Goal: Task Accomplishment & Management: Manage account settings

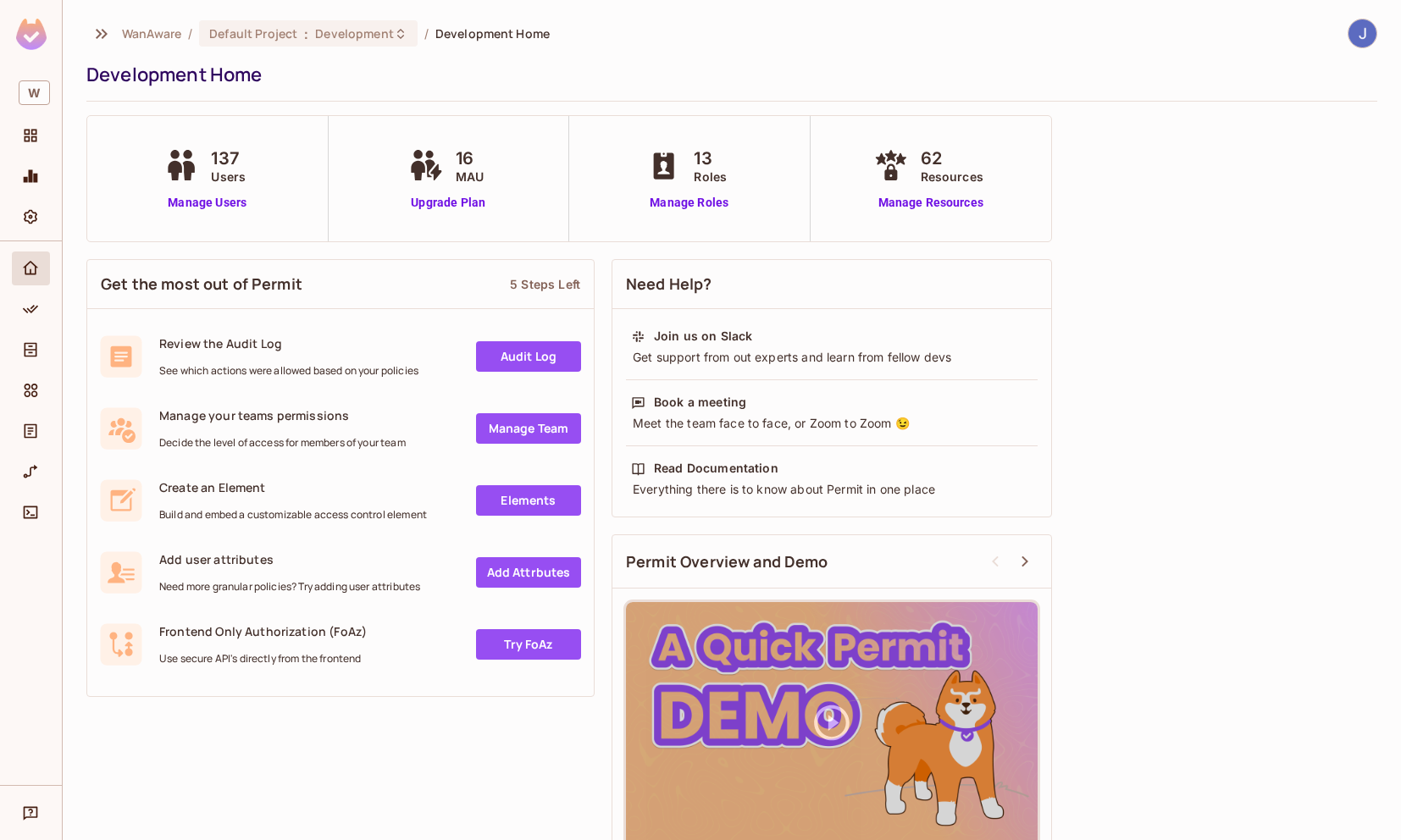
click at [532, 428] on link "Manage Team" at bounding box center [528, 429] width 105 height 31
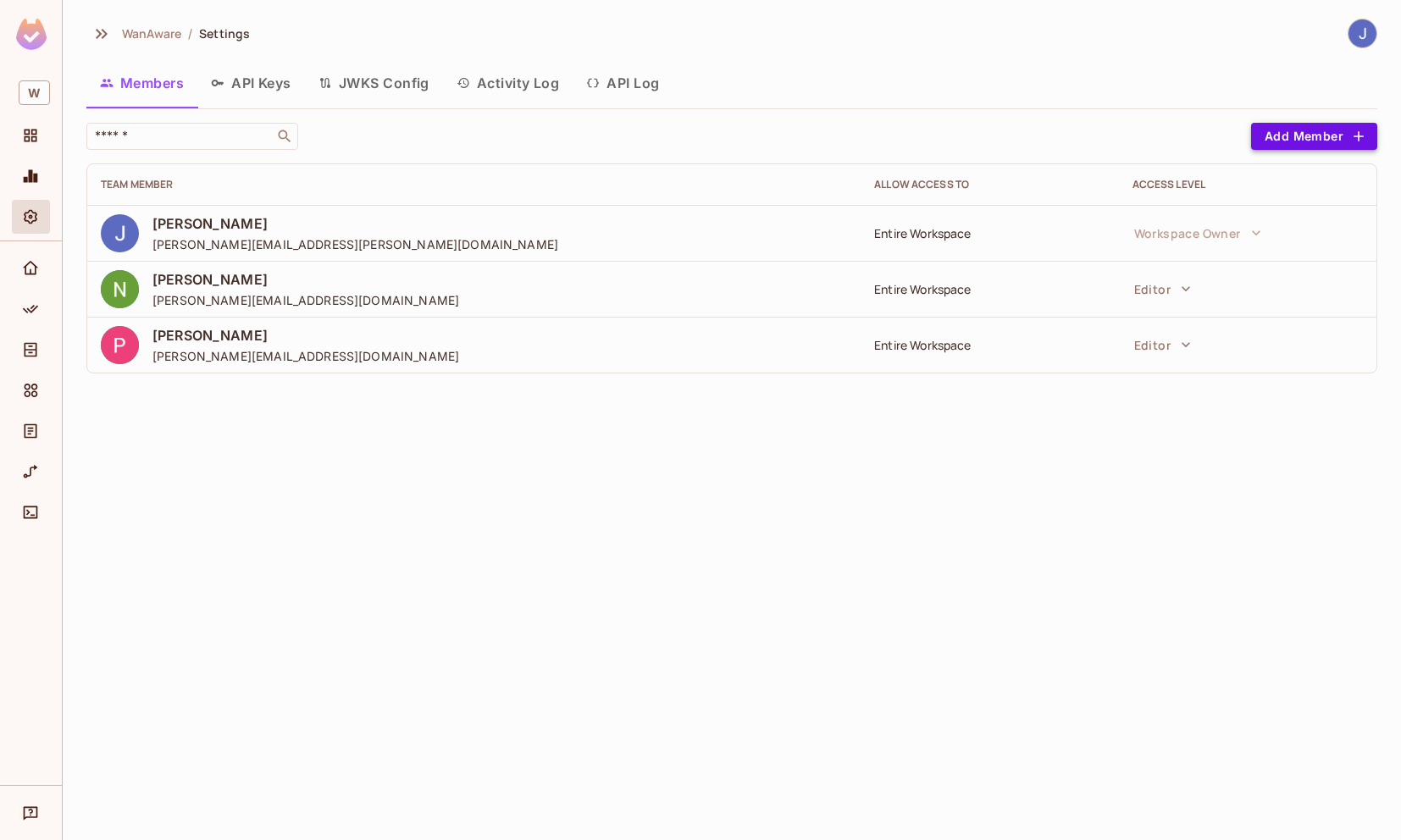
click at [1304, 143] on button "Add Member" at bounding box center [1314, 137] width 126 height 27
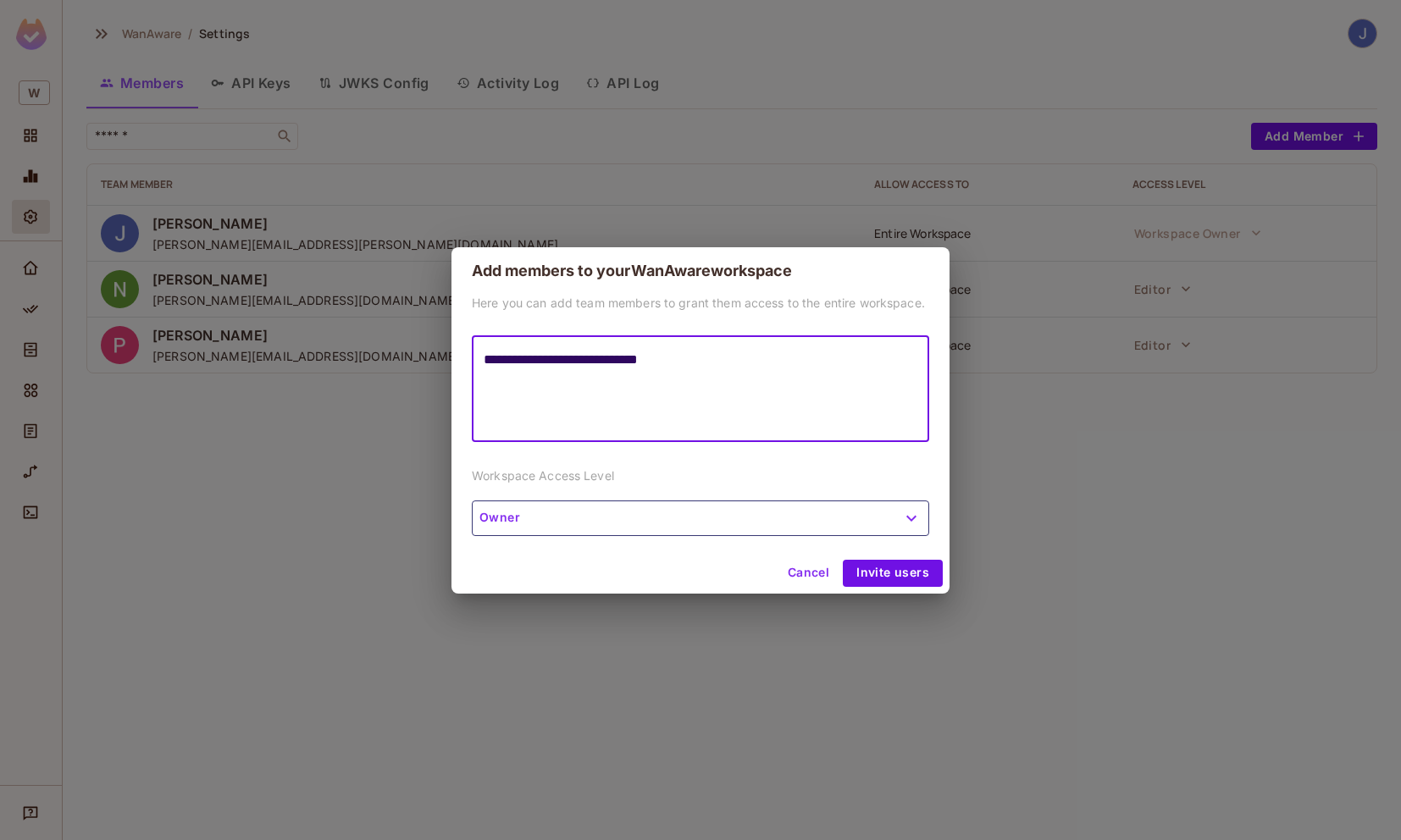
type textarea "**********"
click at [654, 522] on button "Owner" at bounding box center [700, 517] width 458 height 35
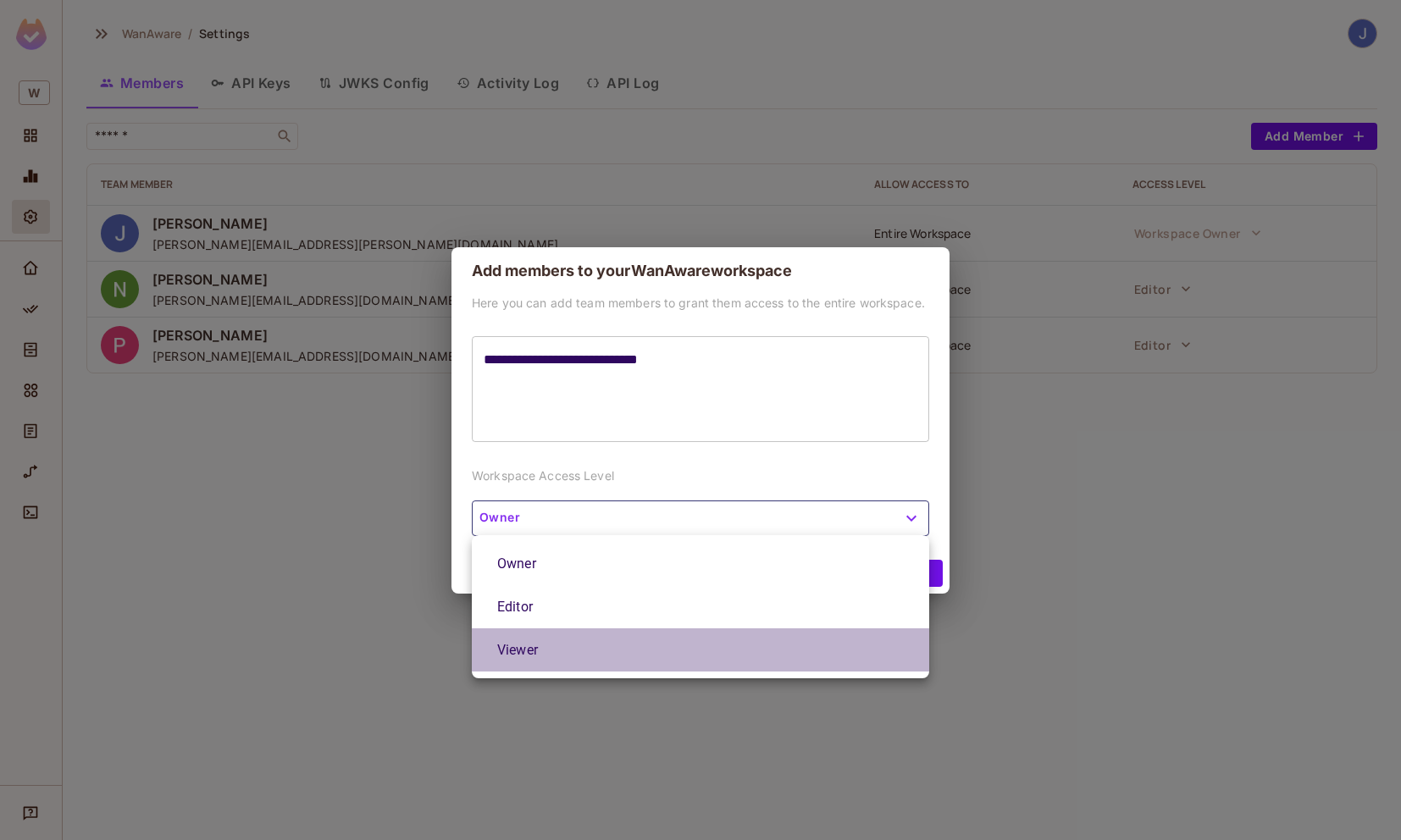
click at [624, 644] on li "Viewer" at bounding box center [700, 651] width 458 height 43
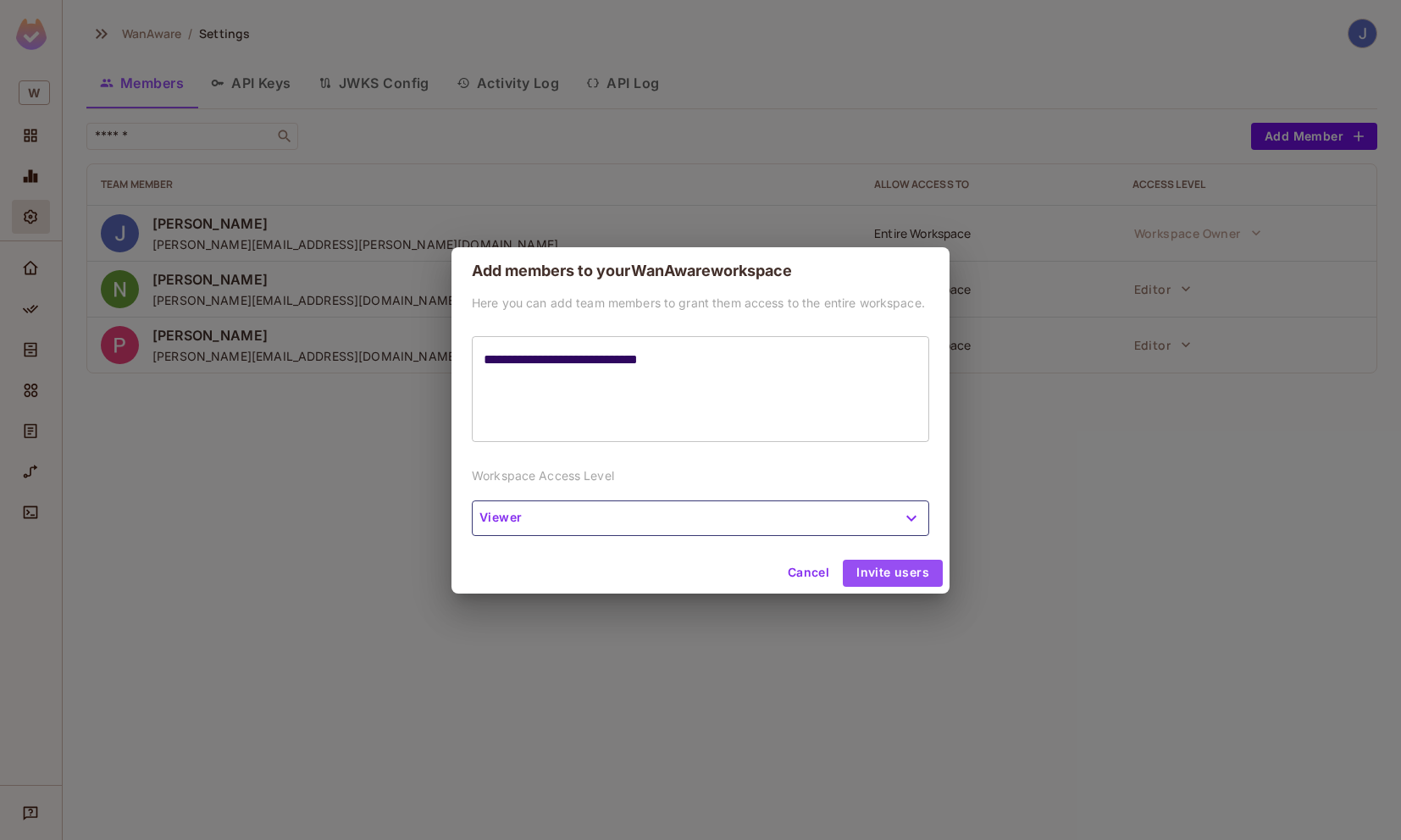
click at [894, 573] on button "Invite users" at bounding box center [893, 574] width 100 height 27
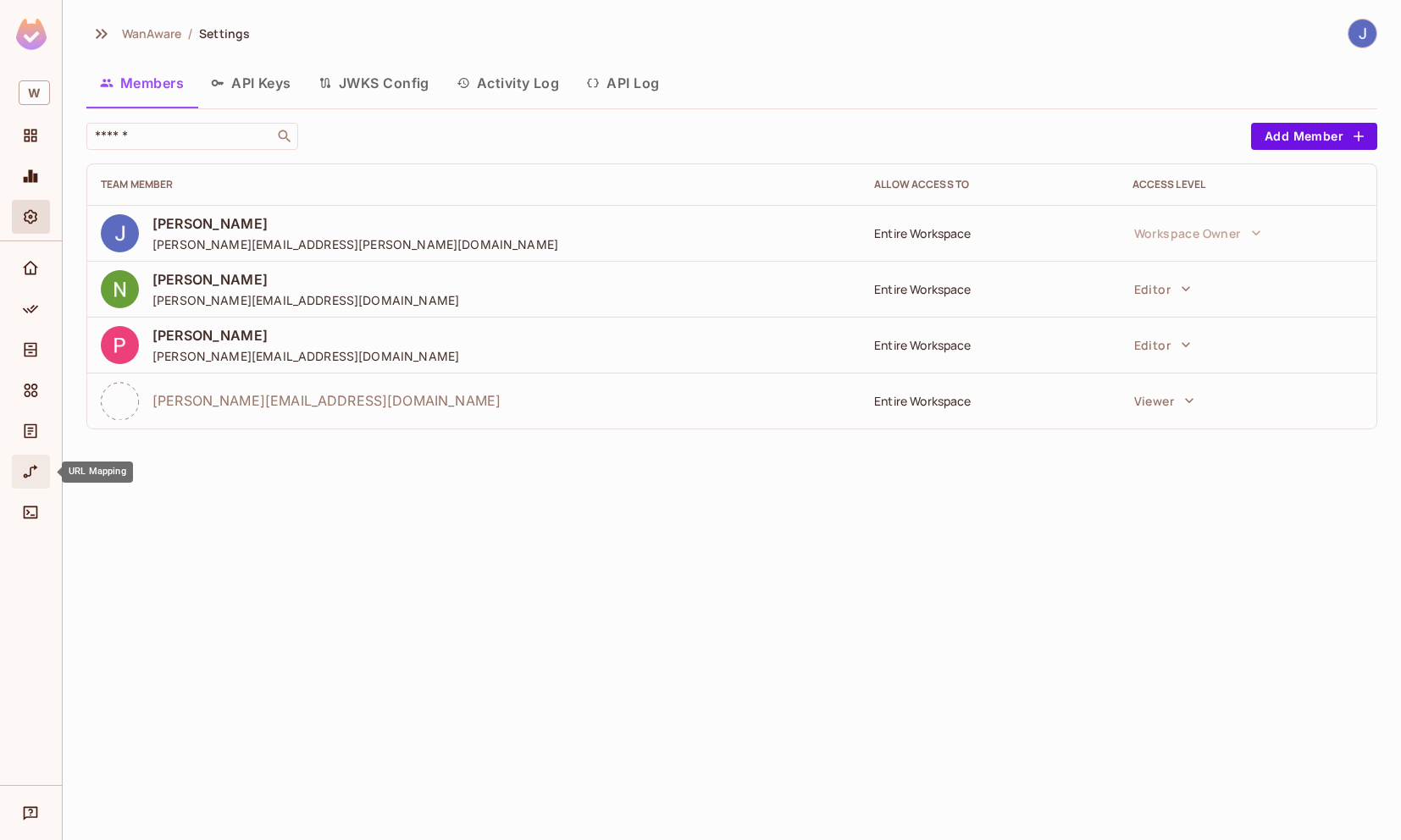
click at [33, 465] on icon "URL Mapping" at bounding box center [30, 471] width 17 height 17
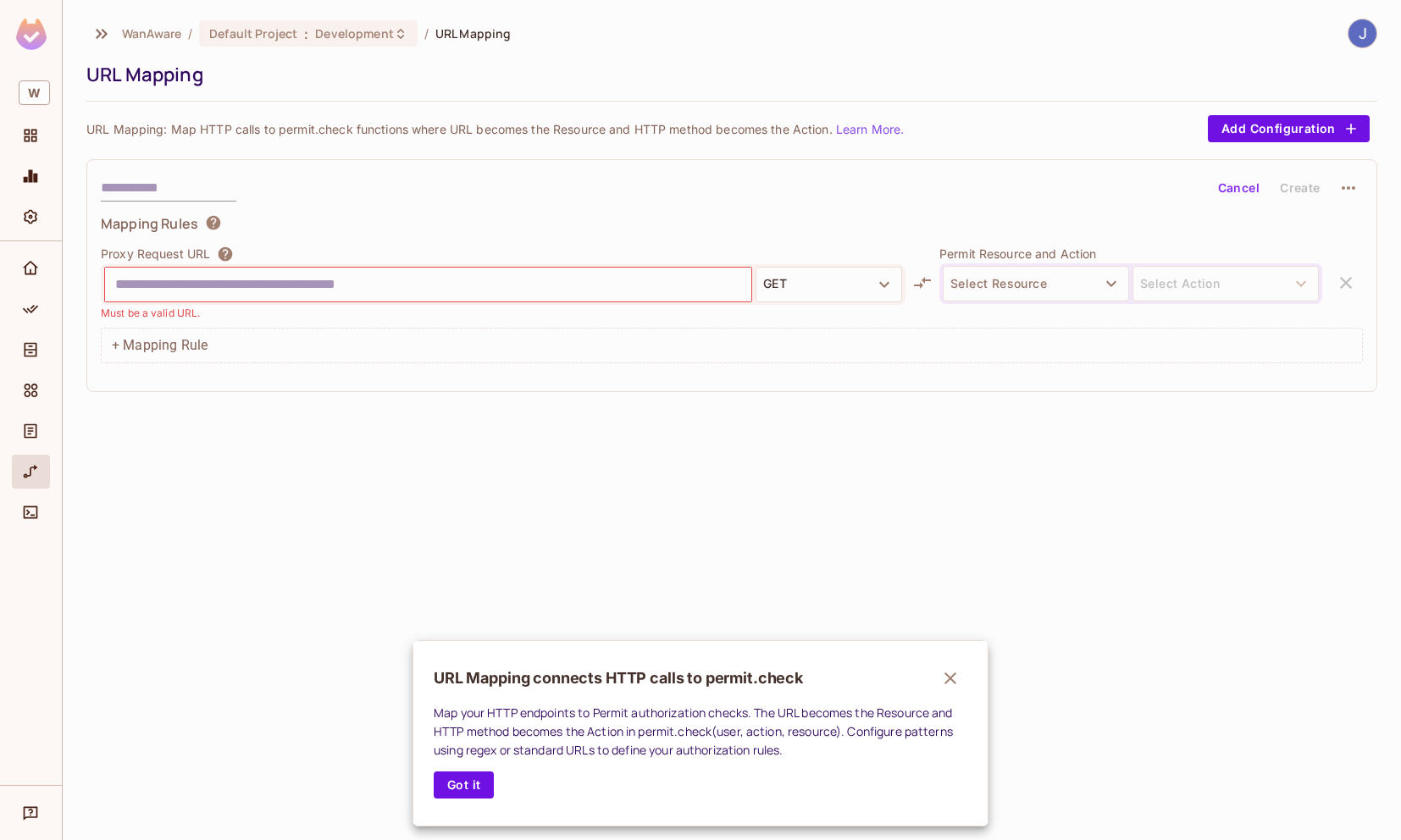
click at [33, 434] on div at bounding box center [700, 420] width 1401 height 840
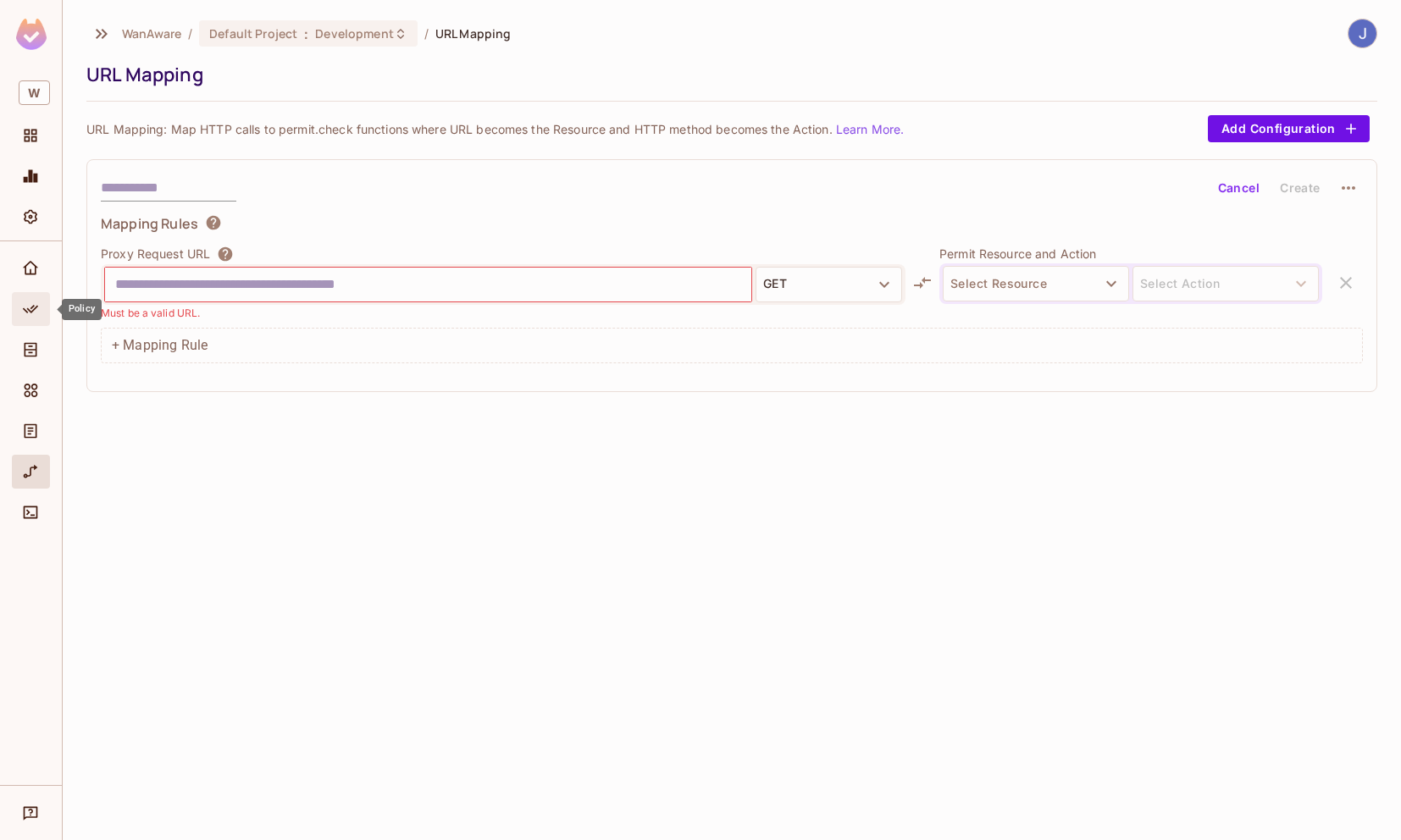
click at [25, 308] on icon "Policy" at bounding box center [30, 309] width 17 height 17
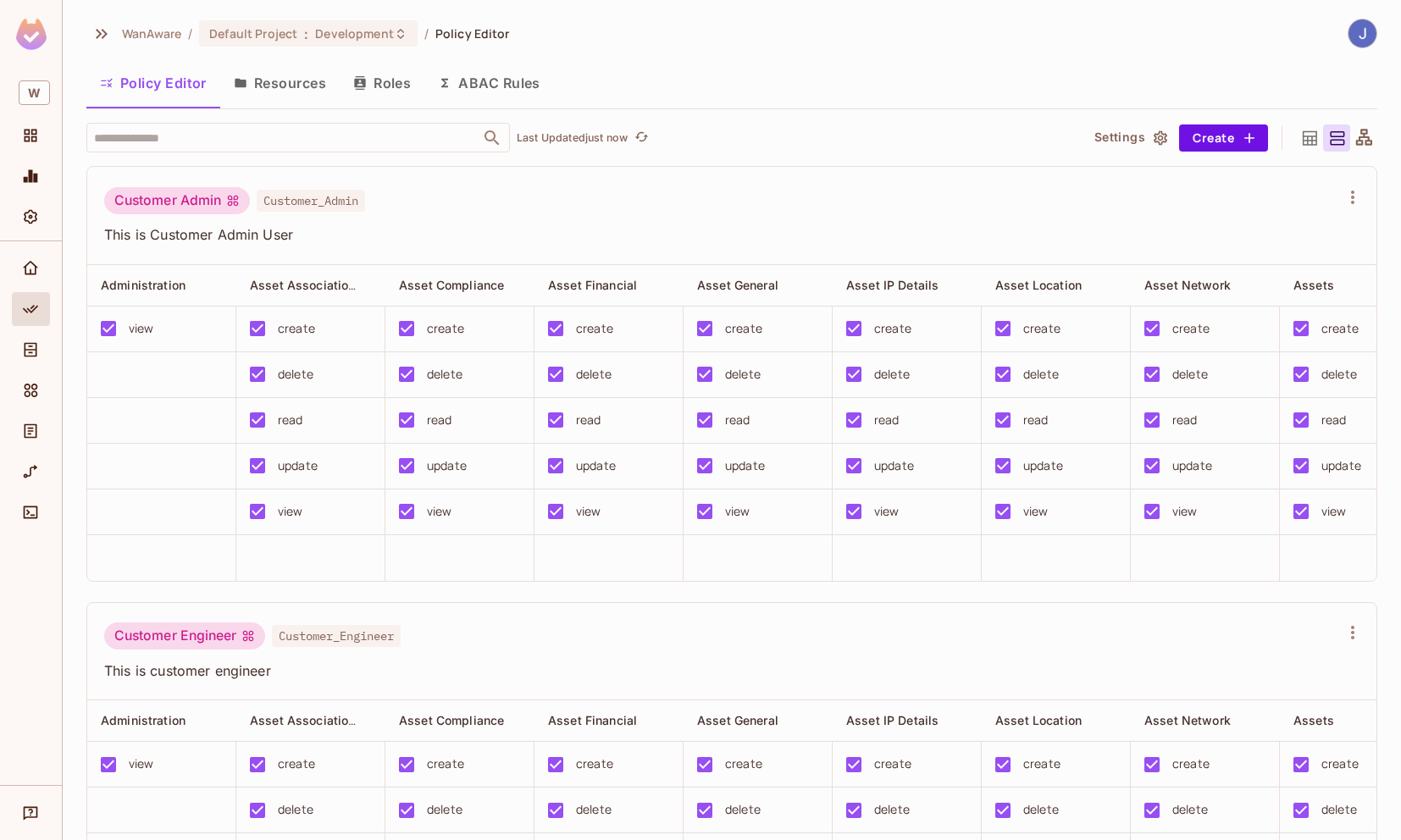
click at [495, 83] on button "ABAC Rules" at bounding box center [488, 82] width 130 height 43
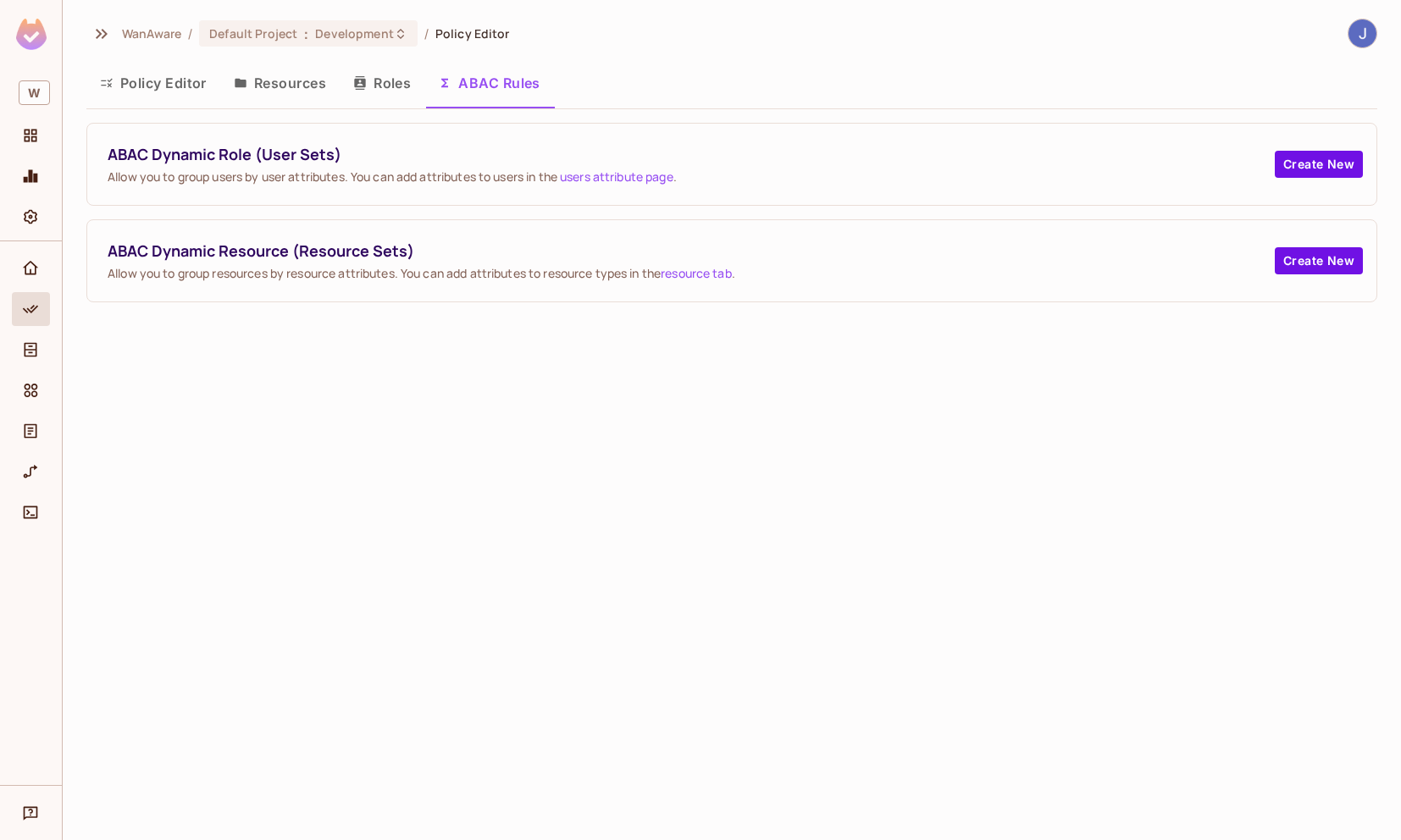
click at [391, 86] on button "Roles" at bounding box center [382, 82] width 84 height 43
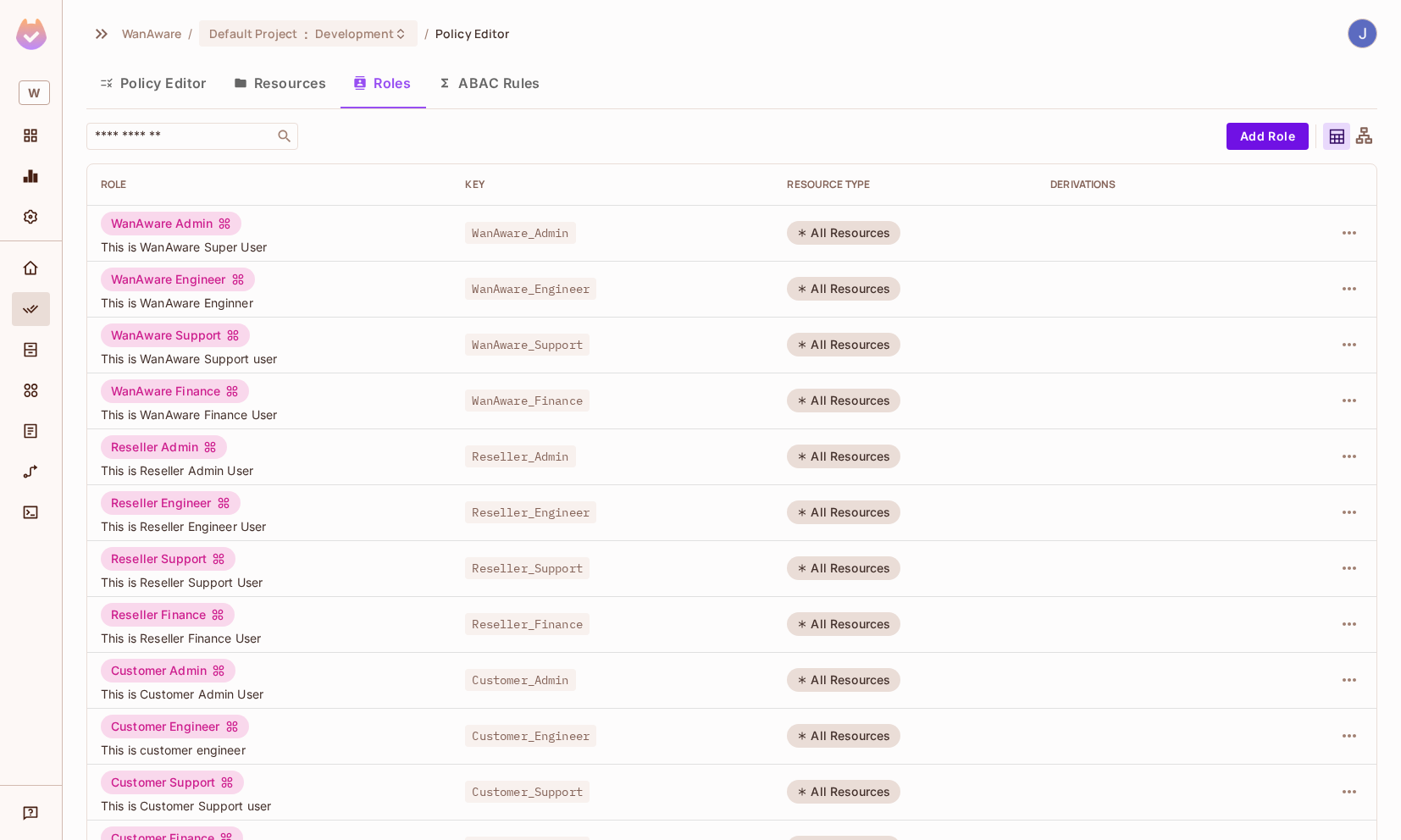
click at [288, 86] on button "Resources" at bounding box center [280, 82] width 120 height 43
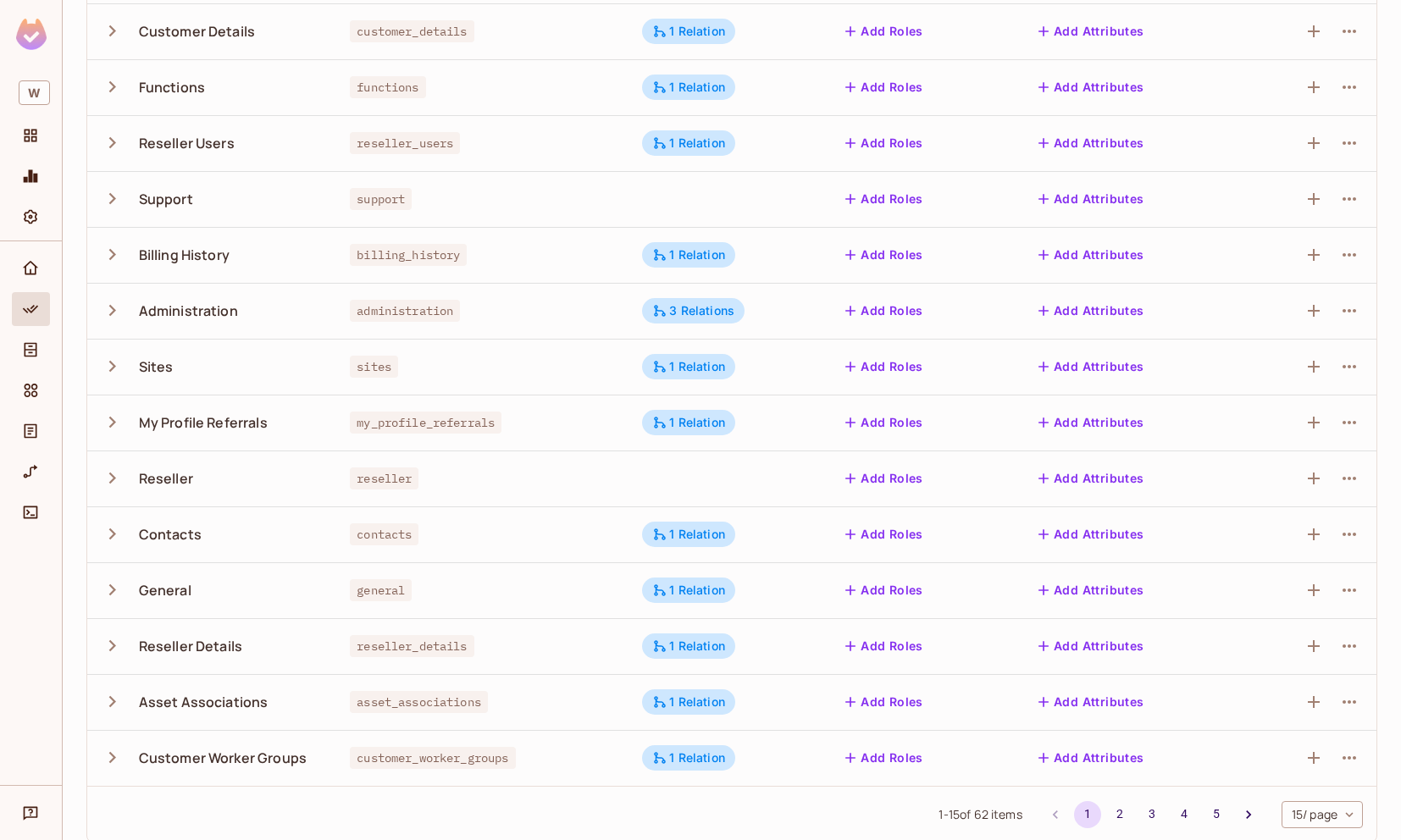
scroll to position [274, 0]
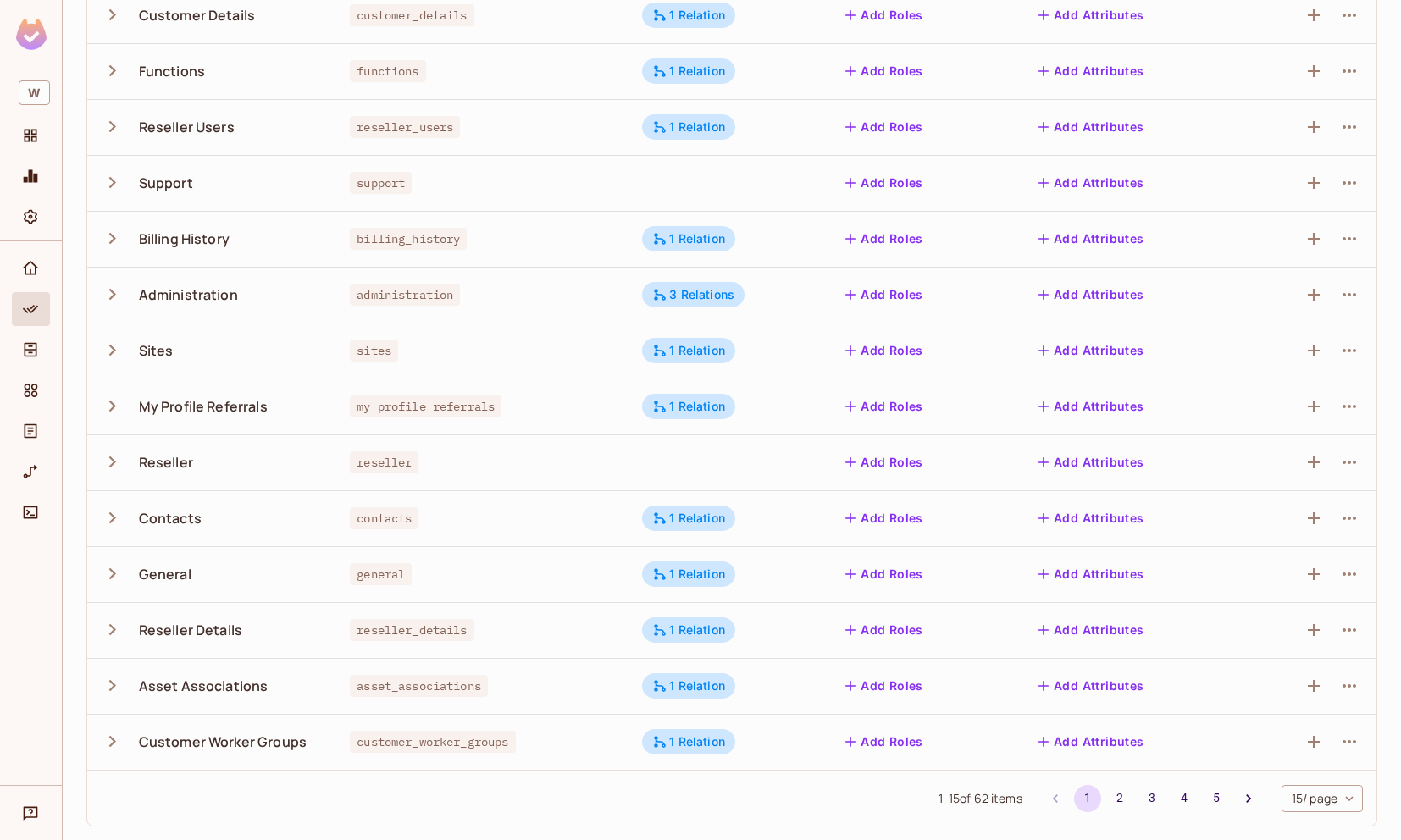
click at [111, 461] on icon "button" at bounding box center [111, 461] width 23 height 23
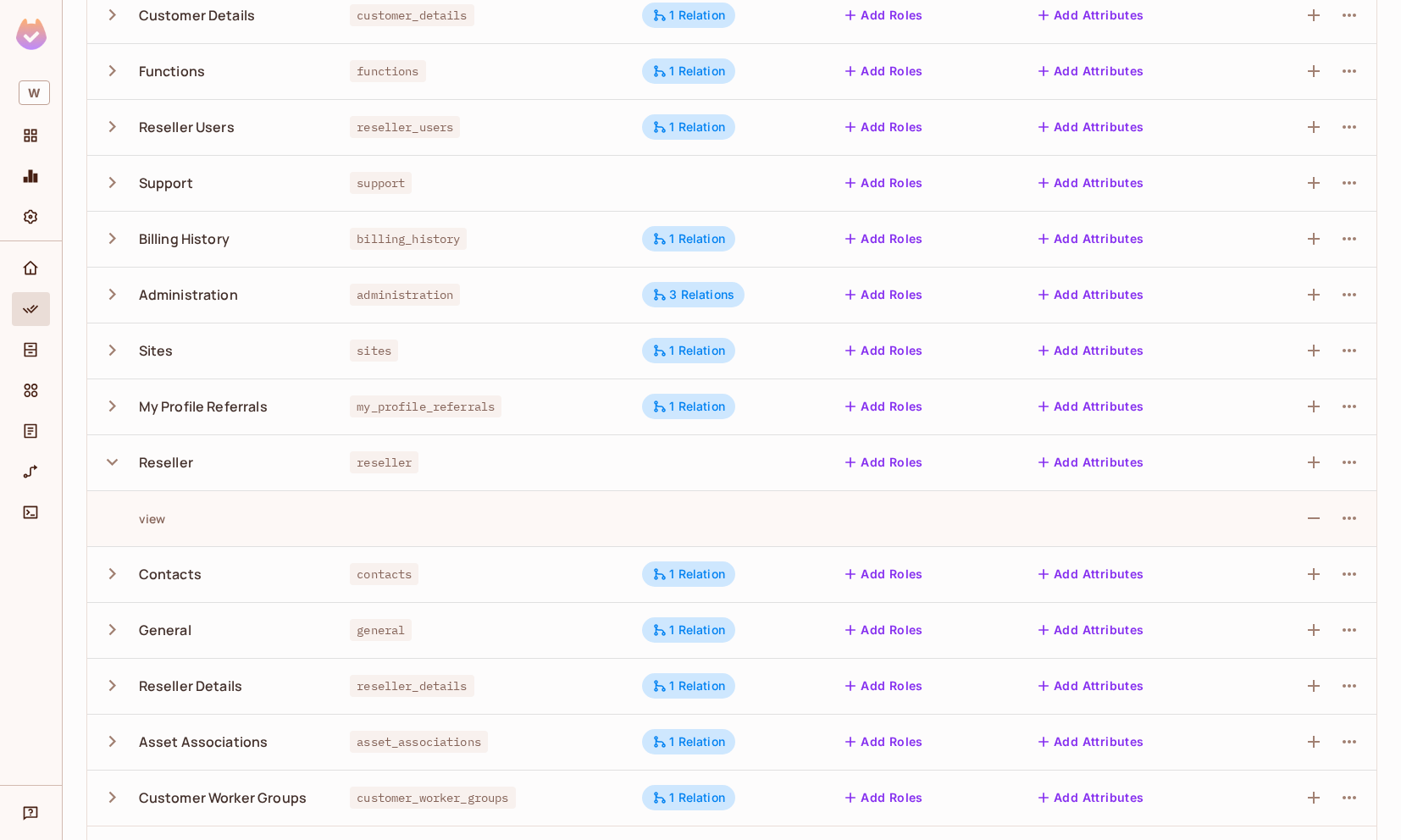
click at [111, 461] on icon "button" at bounding box center [112, 462] width 11 height 6
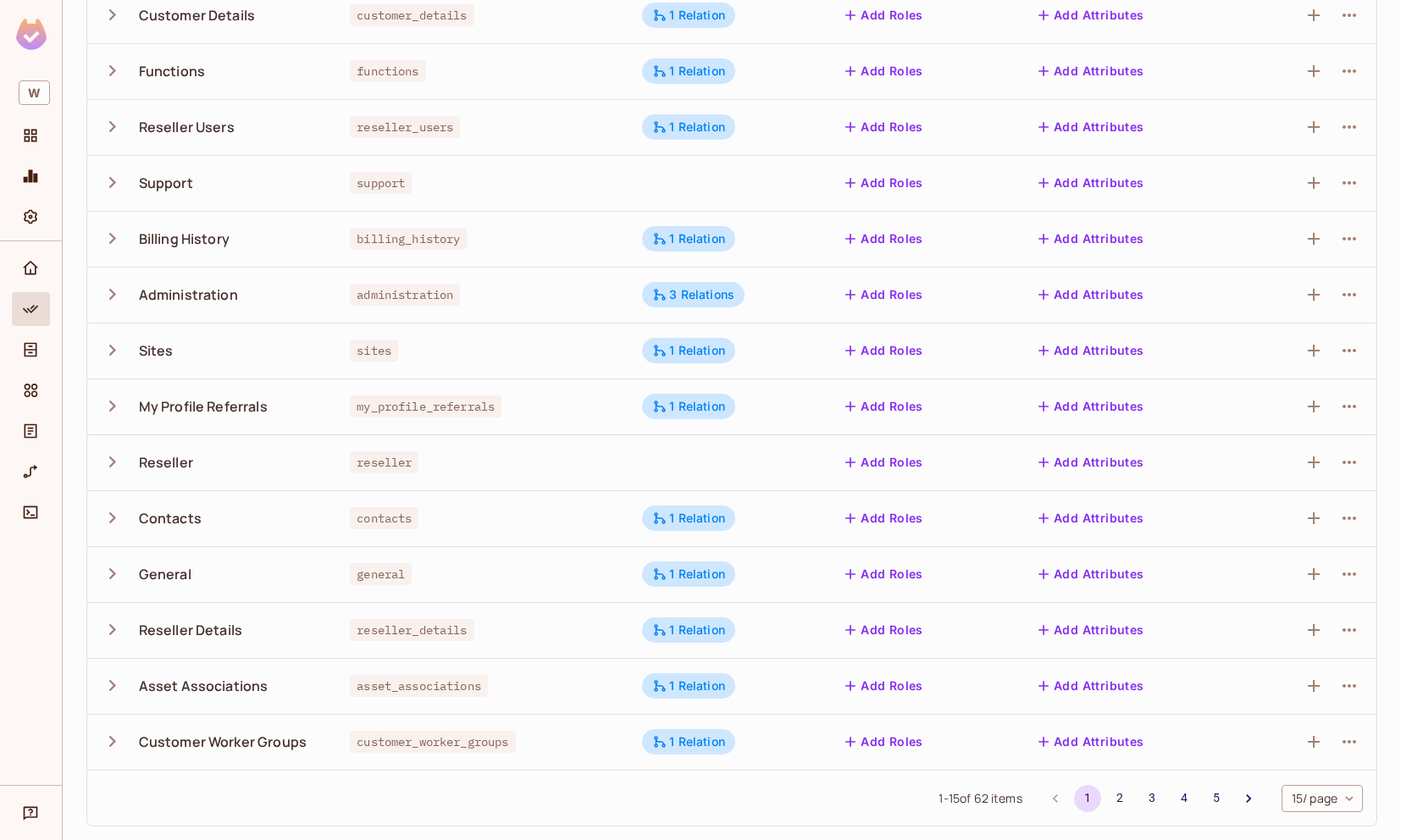
click at [100, 507] on td "Contacts" at bounding box center [211, 518] width 249 height 56
click at [100, 515] on td "Contacts" at bounding box center [211, 518] width 249 height 56
click at [109, 516] on icon "button" at bounding box center [111, 517] width 23 height 23
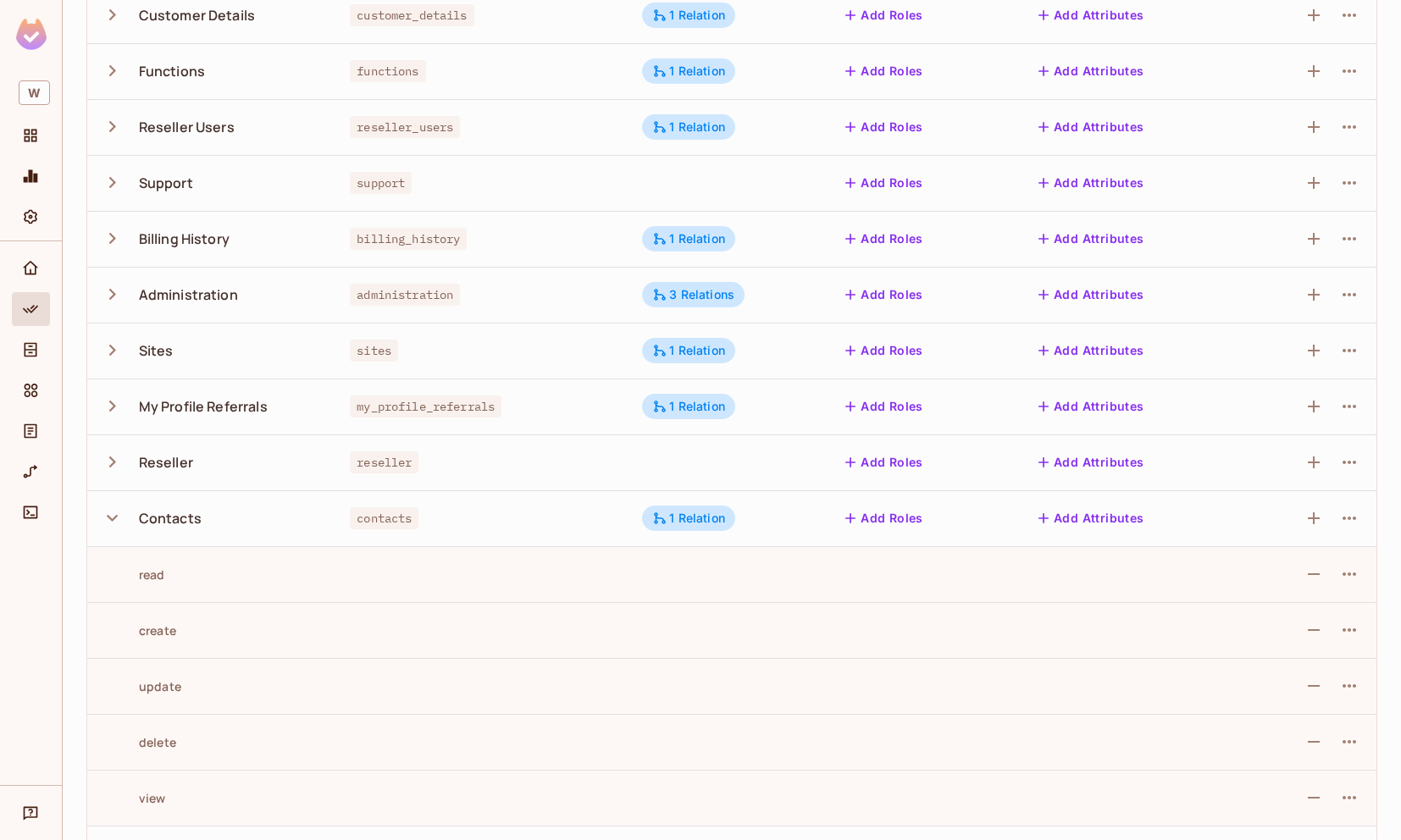
click at [109, 516] on icon "button" at bounding box center [112, 517] width 11 height 6
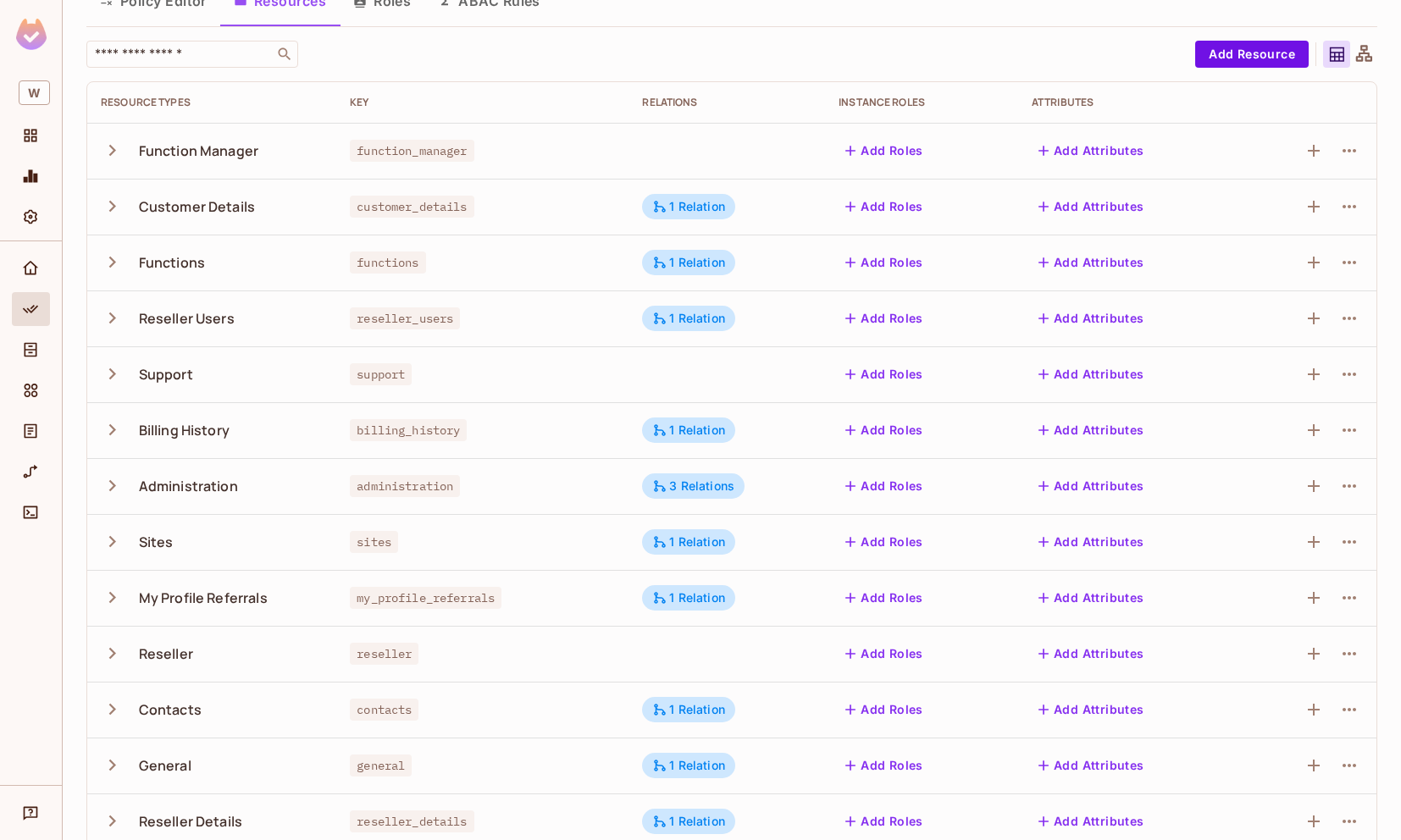
scroll to position [0, 0]
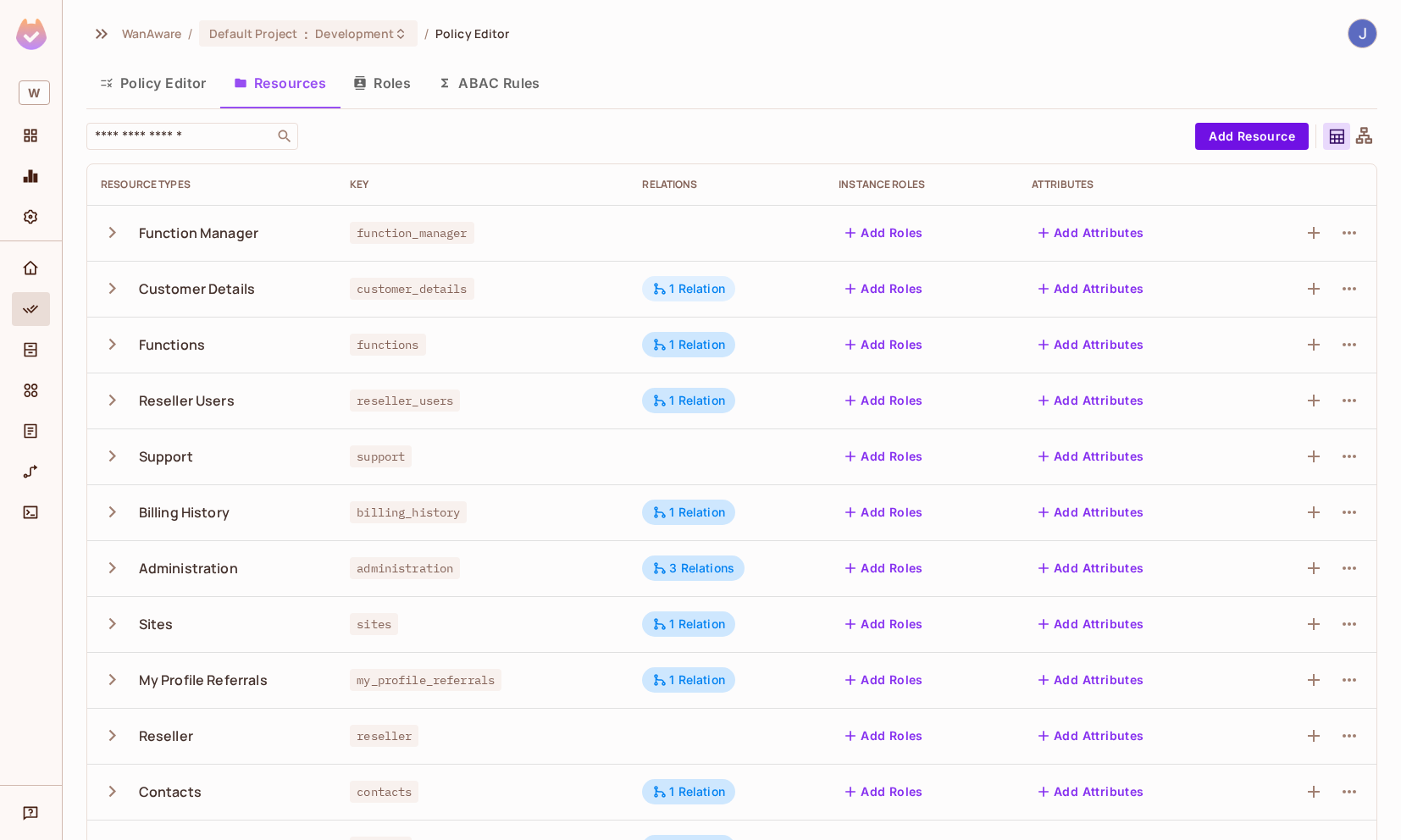
click at [712, 286] on div "1 Relation" at bounding box center [689, 288] width 72 height 15
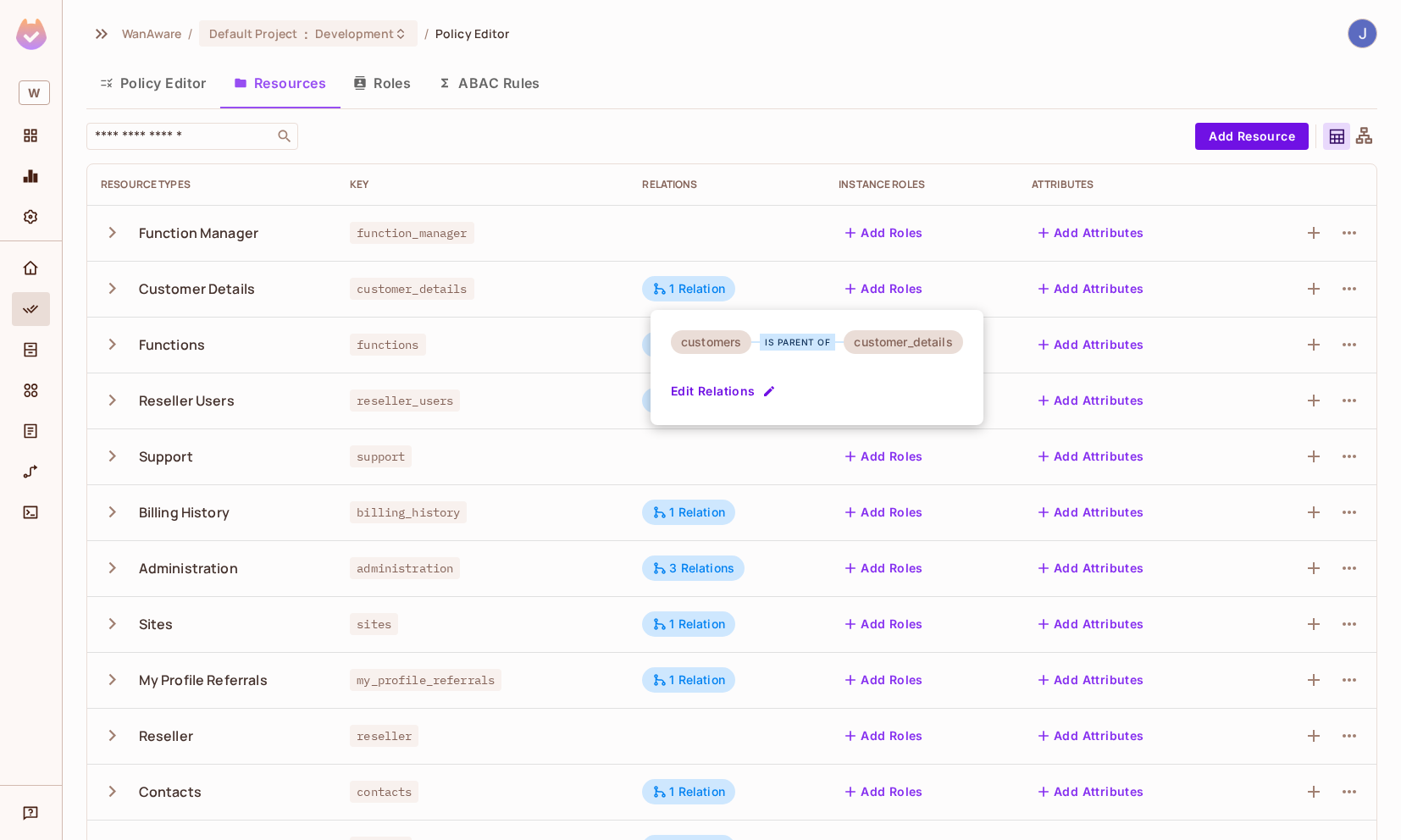
click at [754, 150] on div at bounding box center [700, 420] width 1401 height 840
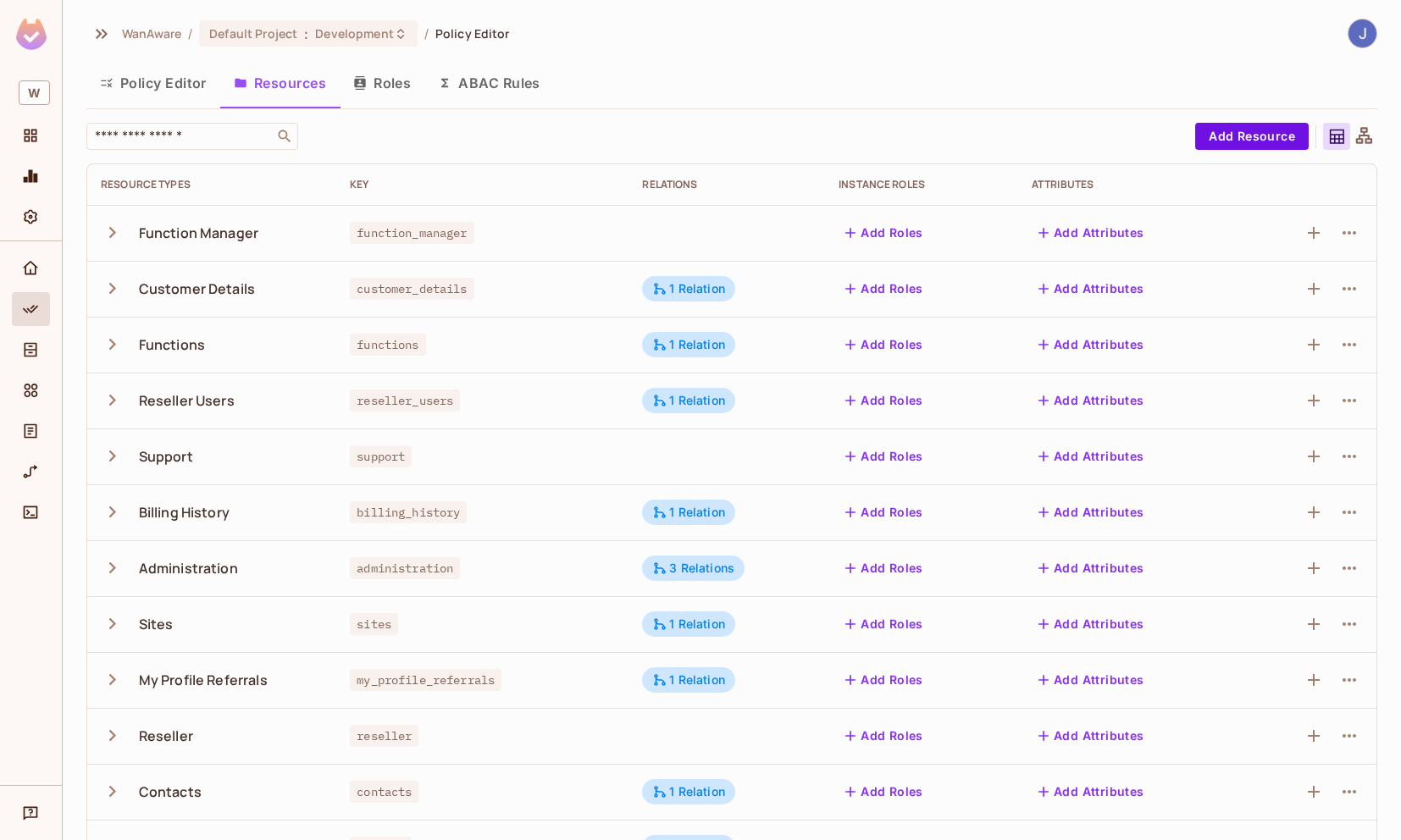
click at [485, 78] on button "ABAC Rules" at bounding box center [488, 82] width 130 height 43
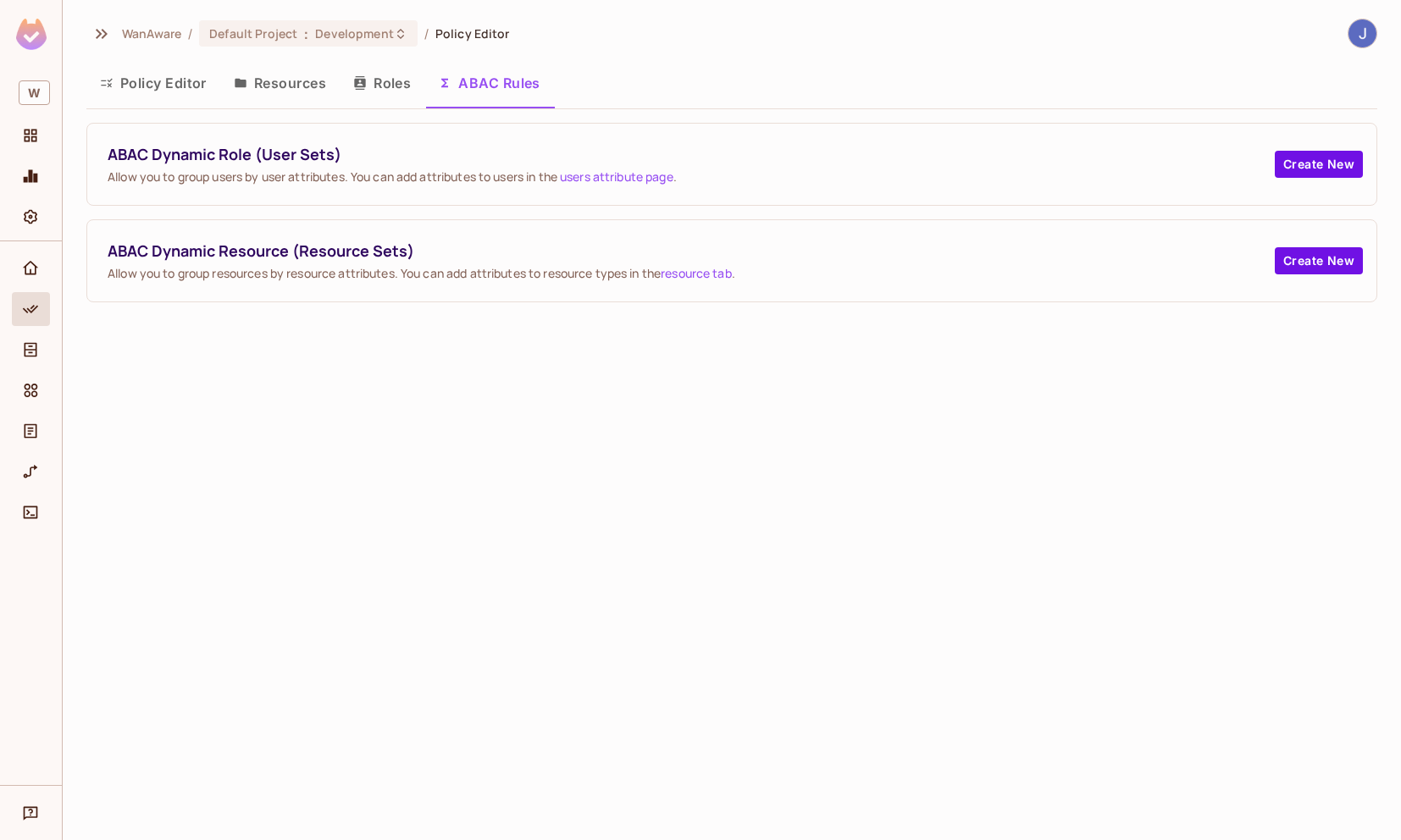
click at [176, 72] on button "Policy Editor" at bounding box center [153, 82] width 134 height 43
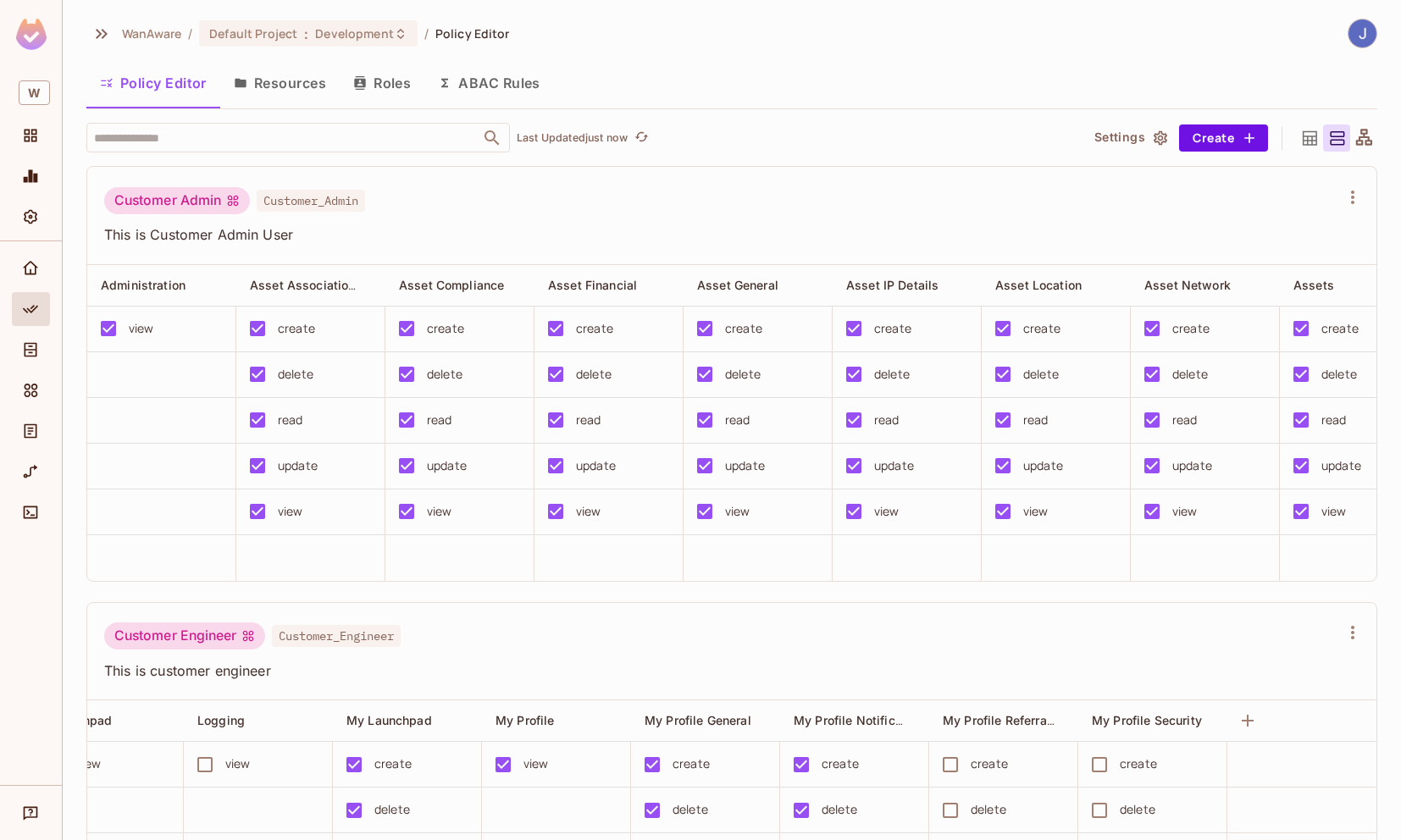
click at [305, 81] on button "Resources" at bounding box center [280, 82] width 120 height 43
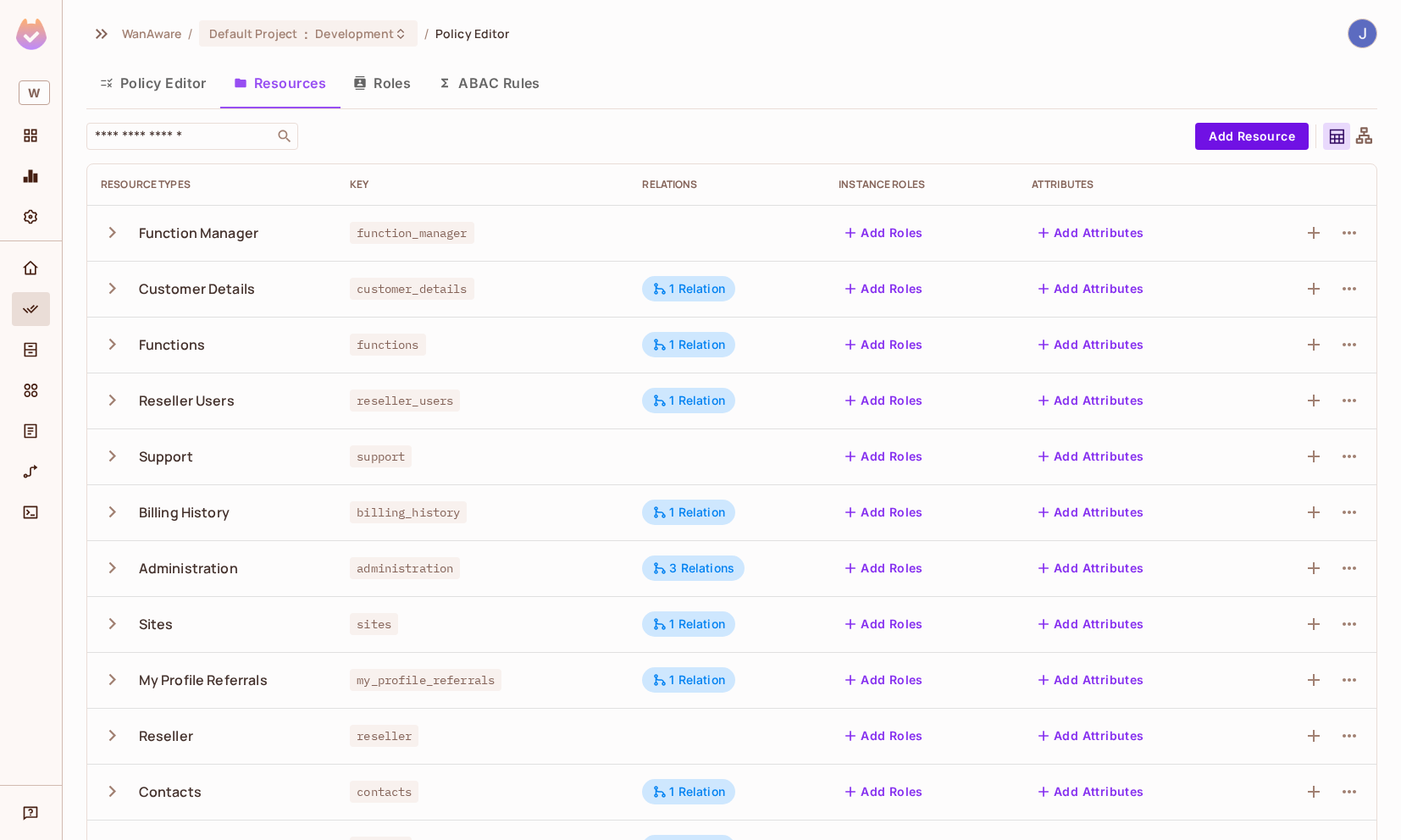
click at [1098, 281] on button "Add Attributes" at bounding box center [1091, 289] width 120 height 27
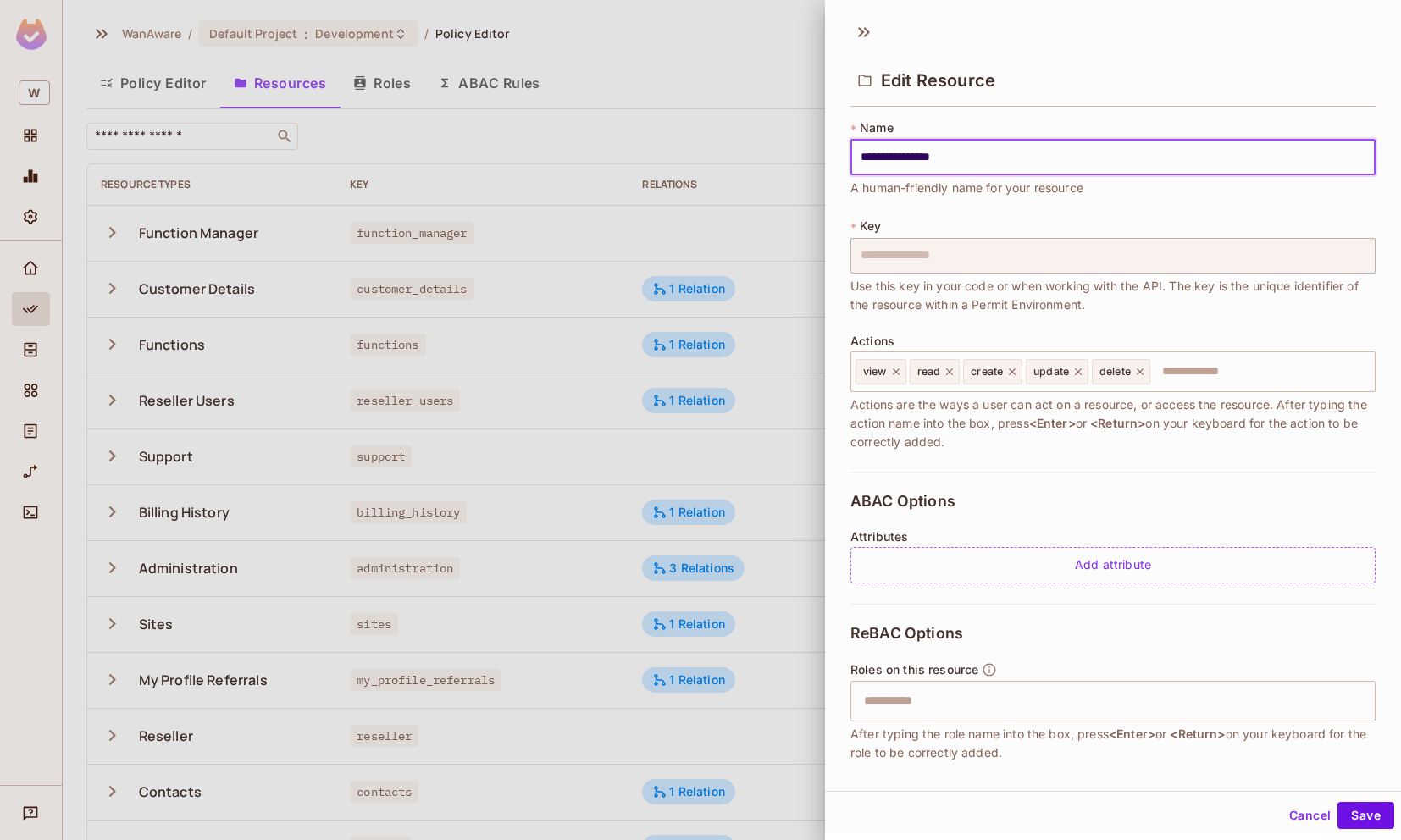
scroll to position [140, 0]
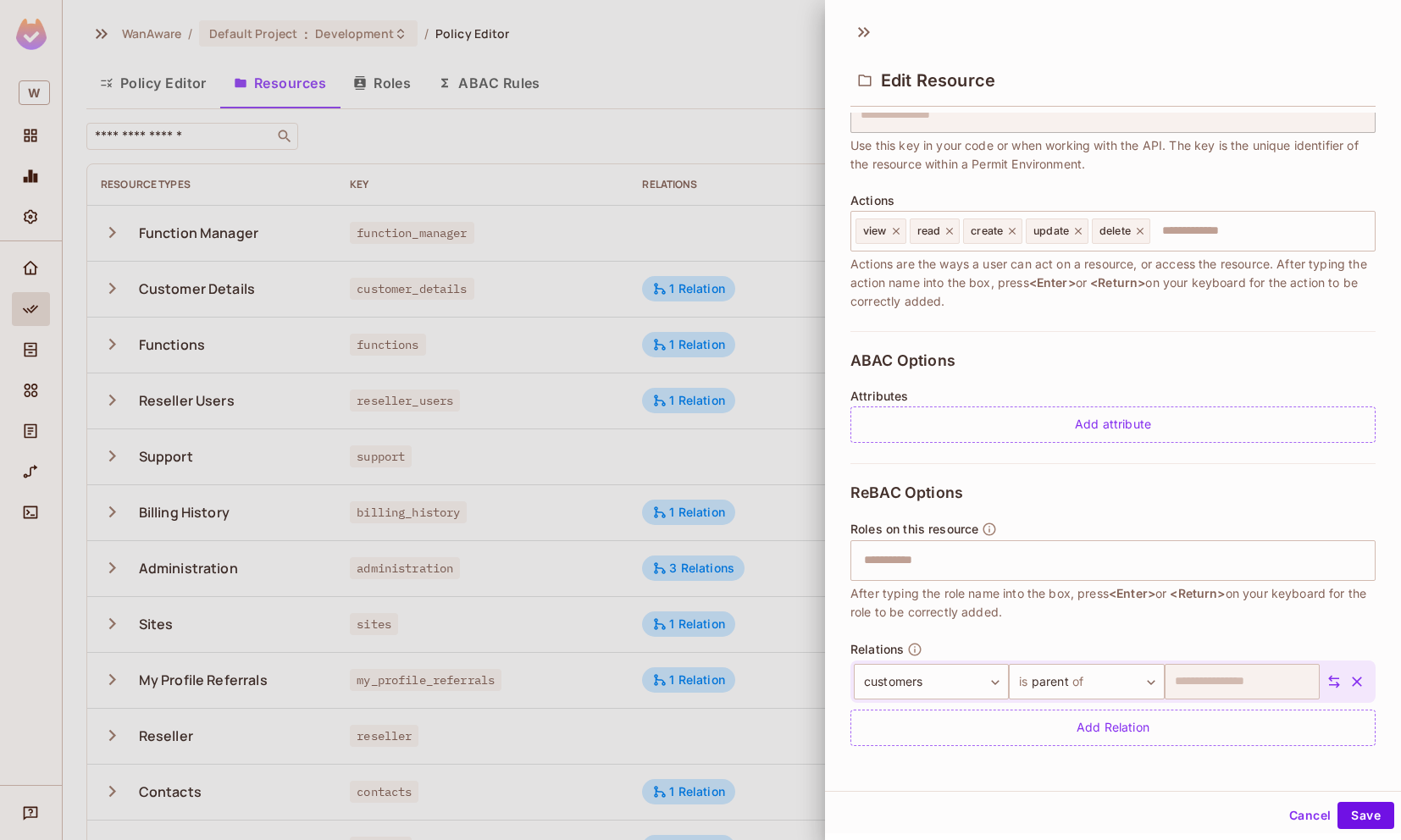
click at [1295, 817] on button "Cancel" at bounding box center [1309, 816] width 55 height 27
